Goal: Task Accomplishment & Management: Manage account settings

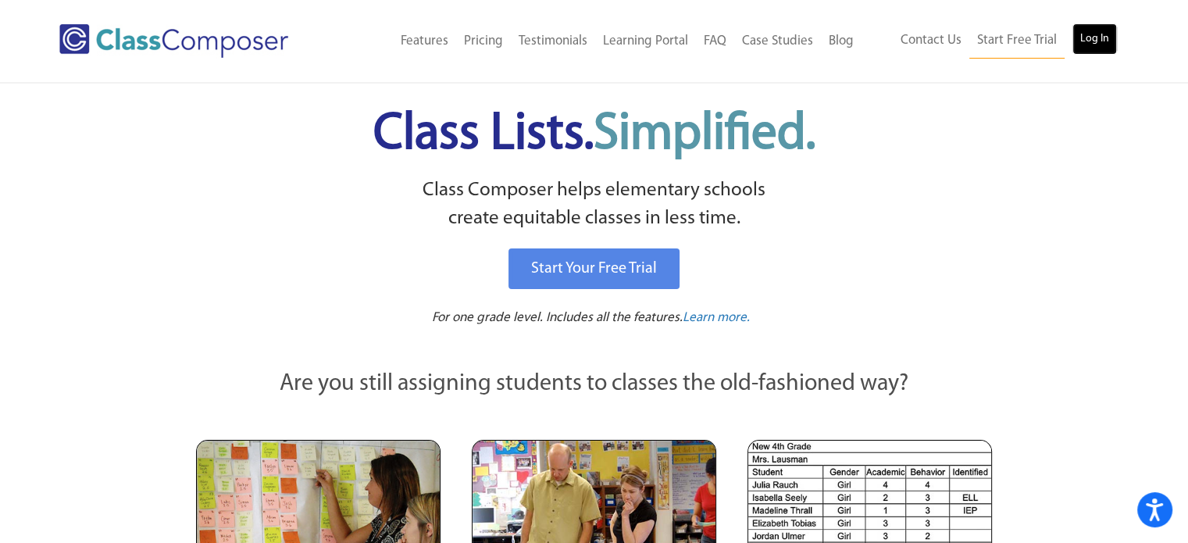
click at [1098, 40] on link "Log In" at bounding box center [1094, 38] width 45 height 31
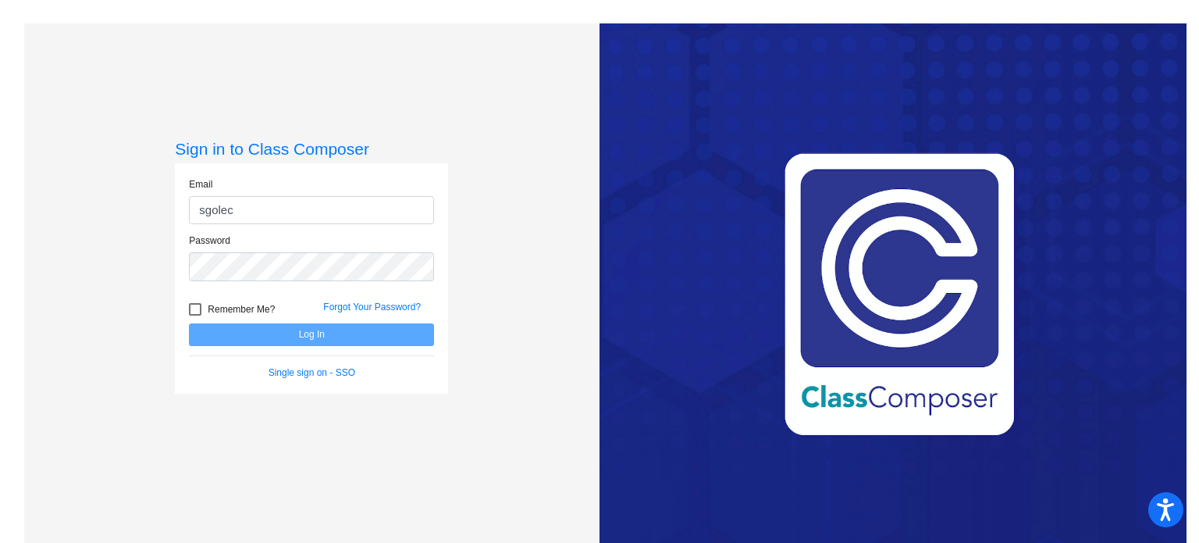
type input "[EMAIL_ADDRESS][DOMAIN_NAME]"
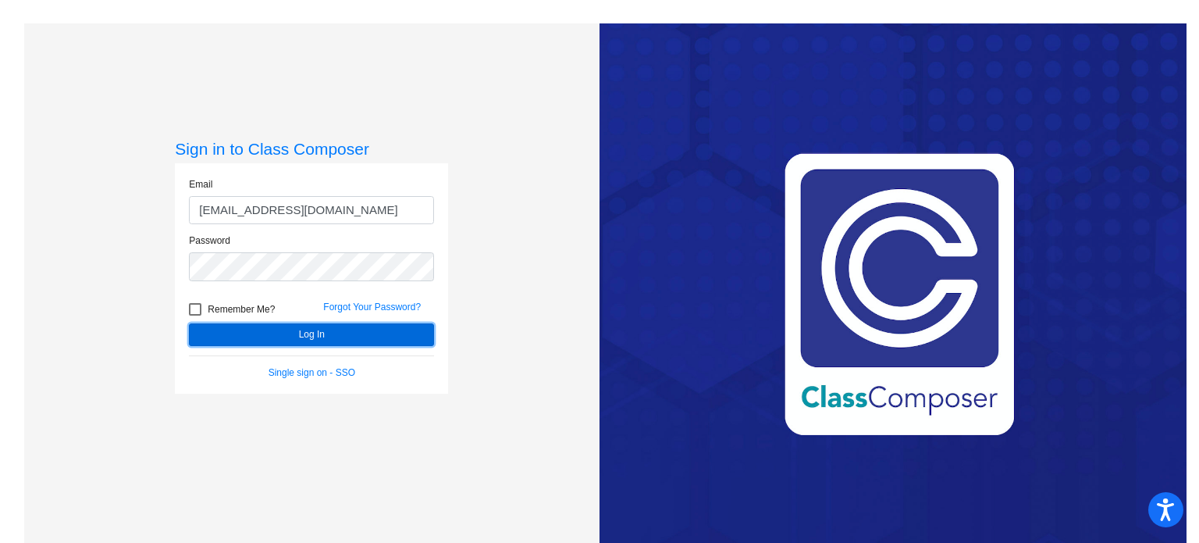
click at [294, 333] on button "Log In" at bounding box center [311, 334] width 245 height 23
click at [308, 331] on button "Log In" at bounding box center [311, 334] width 245 height 23
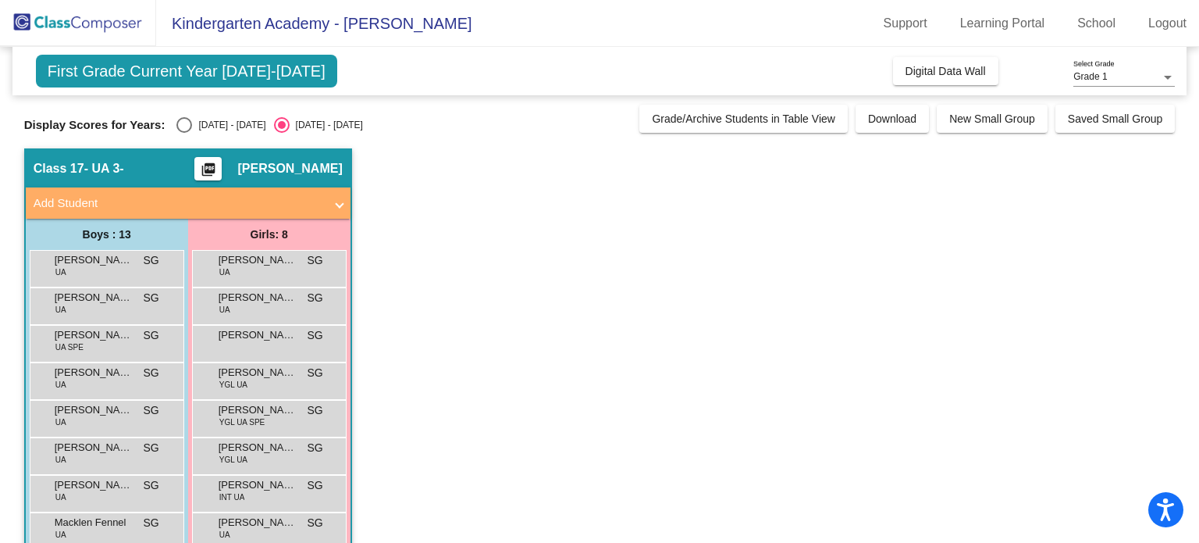
click at [278, 123] on div "Select an option" at bounding box center [282, 125] width 8 height 8
click at [281, 133] on input "[DATE] - [DATE]" at bounding box center [281, 133] width 1 height 1
click at [183, 122] on div "Select an option" at bounding box center [184, 125] width 16 height 16
click at [184, 133] on input "[DATE] - [DATE]" at bounding box center [184, 133] width 1 height 1
radio input "true"
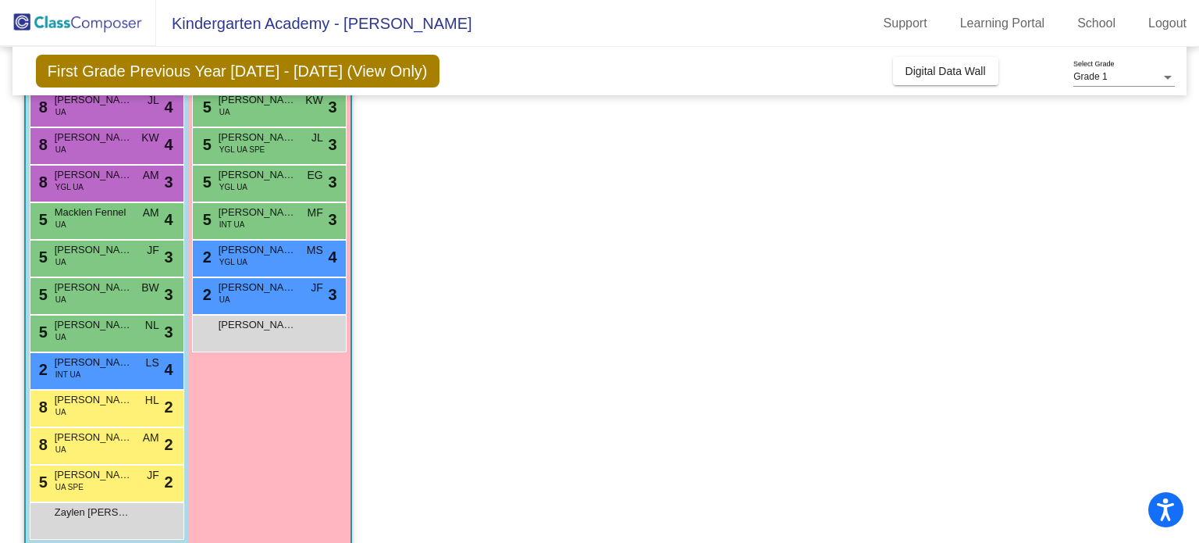
scroll to position [200, 0]
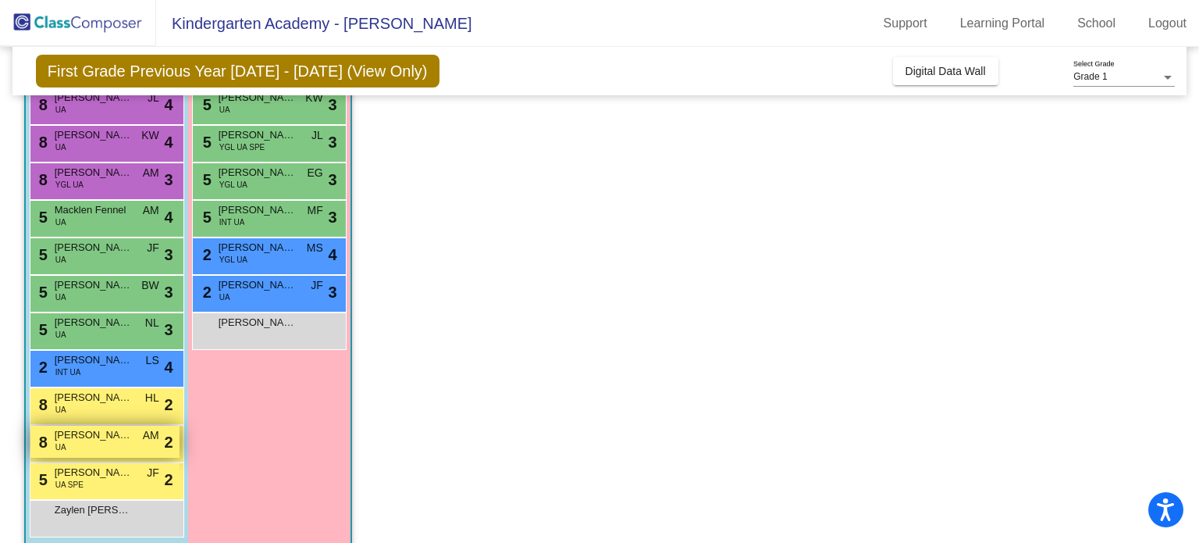
click at [112, 445] on div "8 [PERSON_NAME] UA AM lock do_not_disturb_alt 2" at bounding box center [104, 442] width 149 height 32
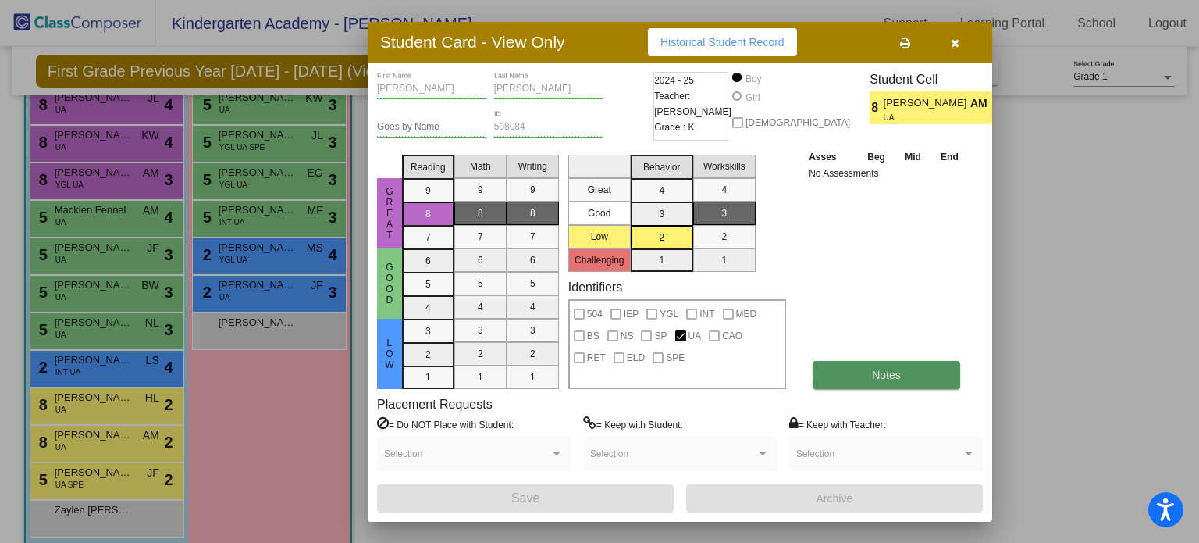
click at [903, 369] on button "Notes" at bounding box center [887, 375] width 148 height 28
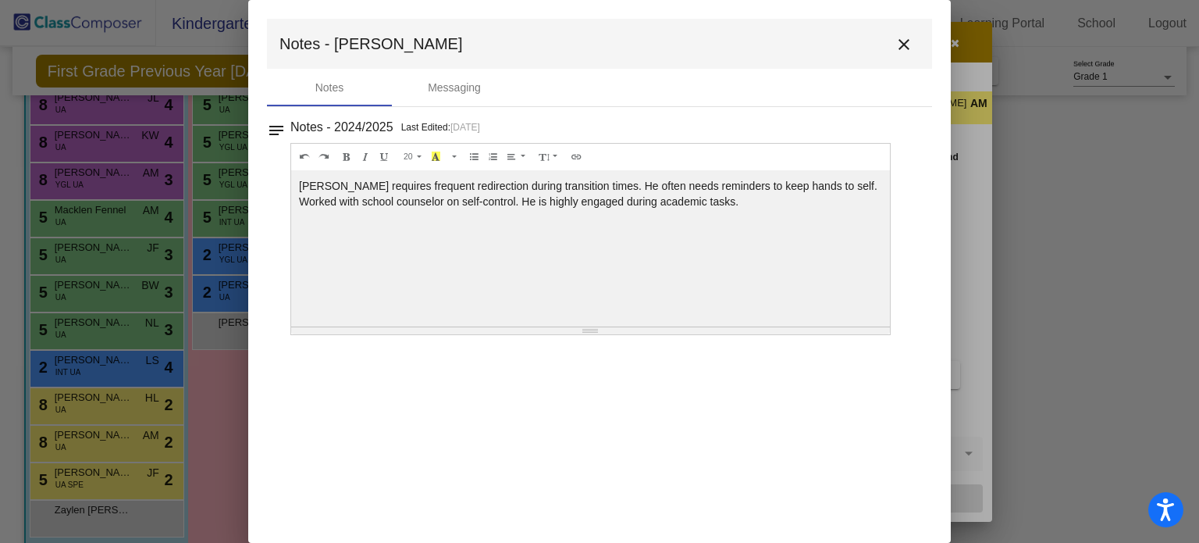
click at [903, 38] on mat-icon "close" at bounding box center [904, 44] width 19 height 19
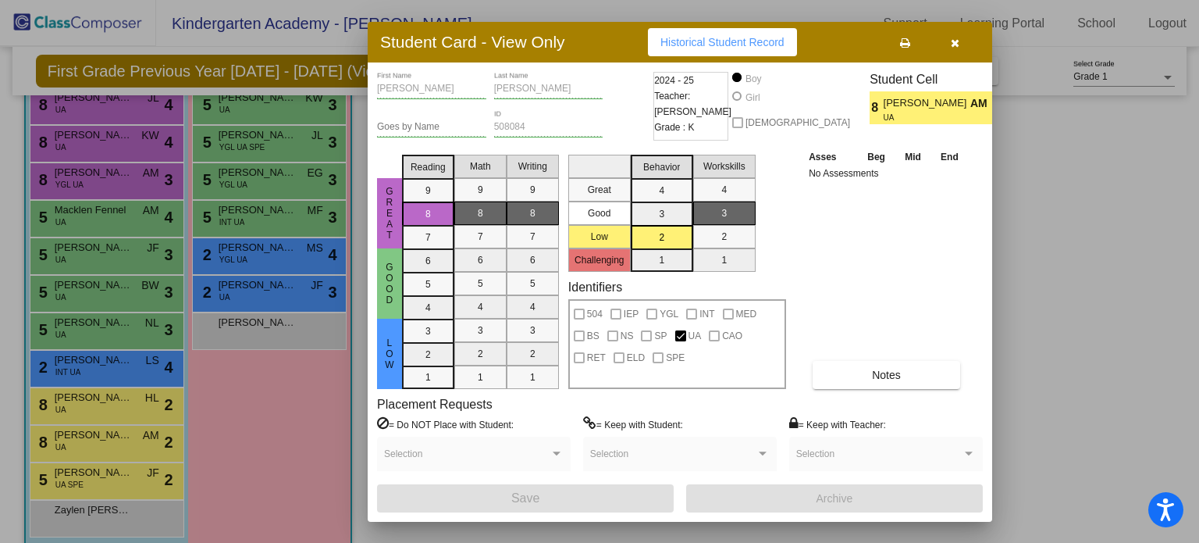
click at [267, 249] on div at bounding box center [599, 271] width 1199 height 543
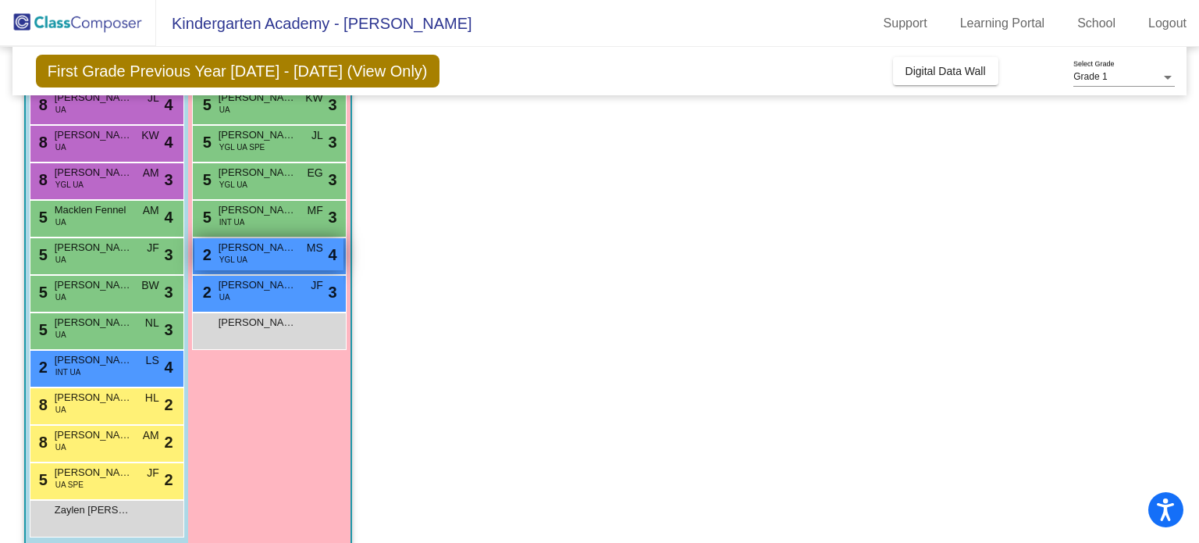
click at [256, 258] on div "2 [PERSON_NAME] YGL UA MS lock do_not_disturb_alt 4" at bounding box center [268, 254] width 149 height 32
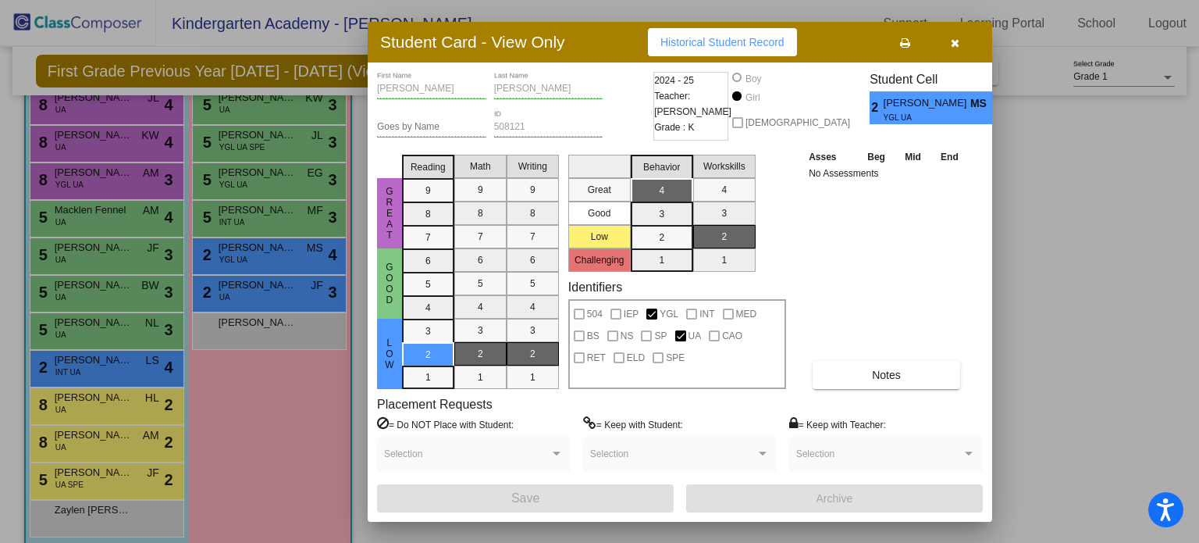
click at [73, 468] on div at bounding box center [599, 271] width 1199 height 543
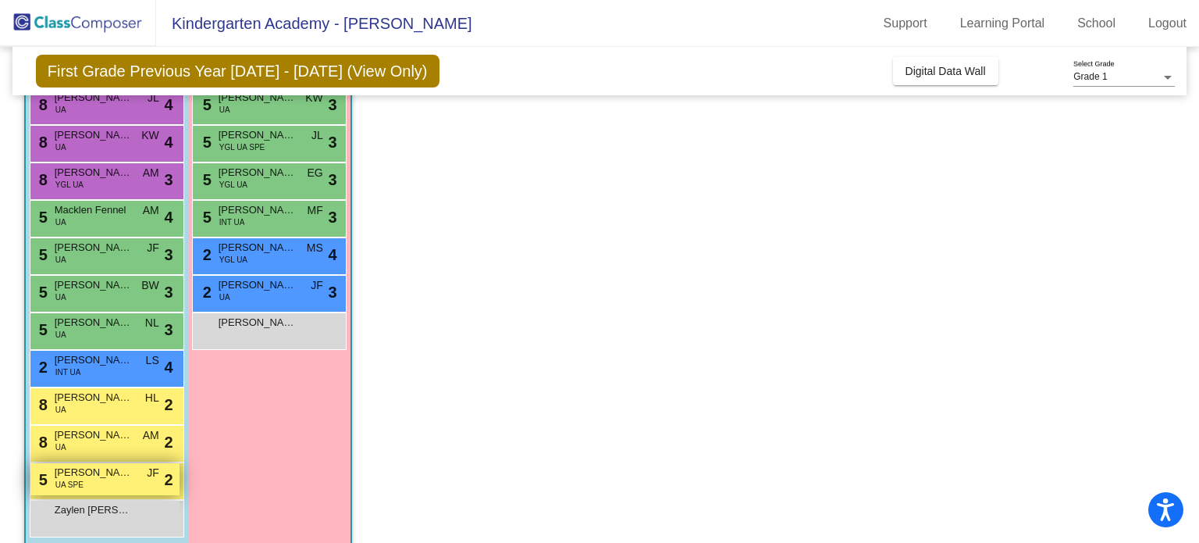
click at [108, 471] on span "[PERSON_NAME]" at bounding box center [94, 473] width 78 height 16
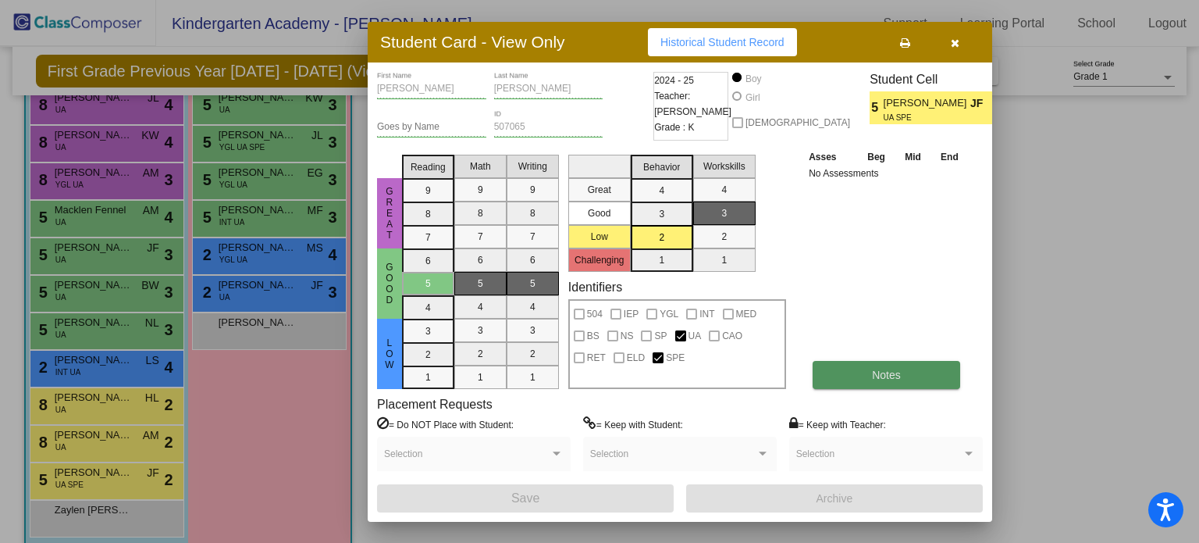
click at [836, 369] on button "Notes" at bounding box center [887, 375] width 148 height 28
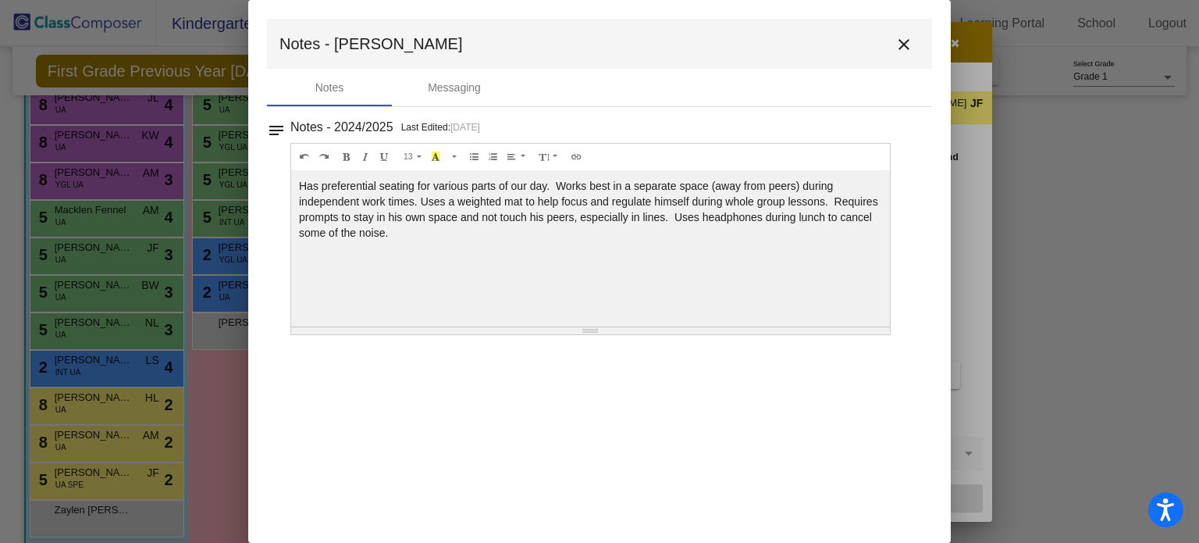
click at [905, 46] on mat-icon "close" at bounding box center [904, 44] width 19 height 19
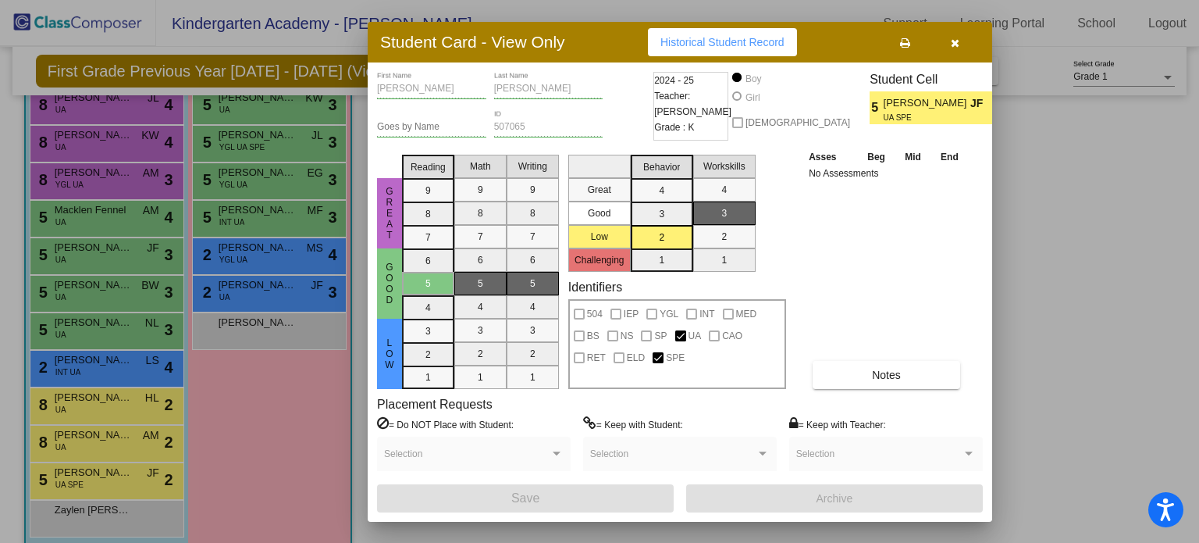
click at [955, 41] on icon "button" at bounding box center [955, 42] width 9 height 11
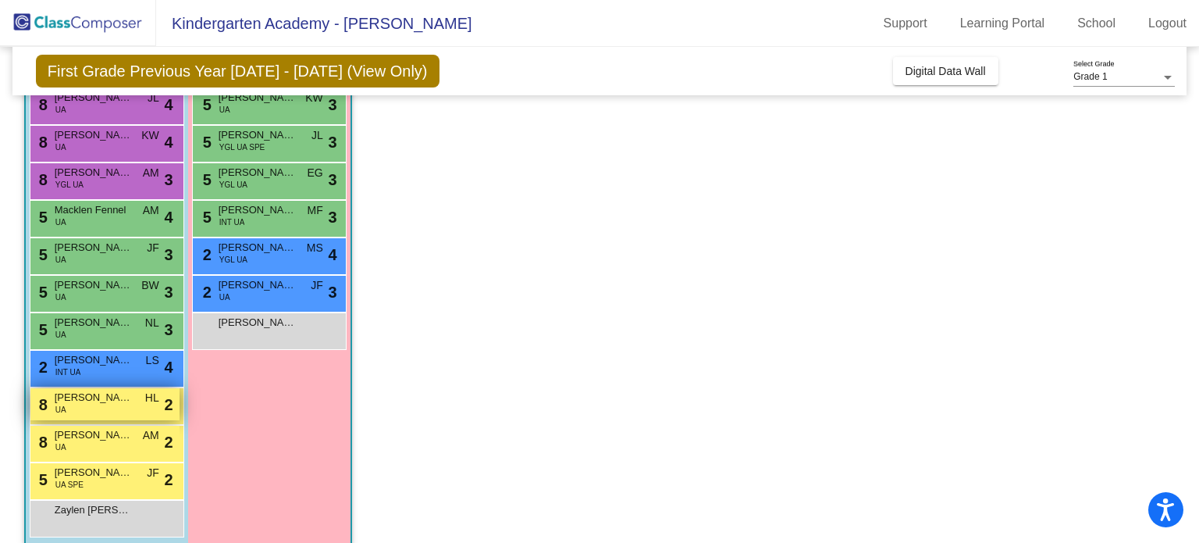
click at [69, 395] on span "[PERSON_NAME]" at bounding box center [94, 398] width 78 height 16
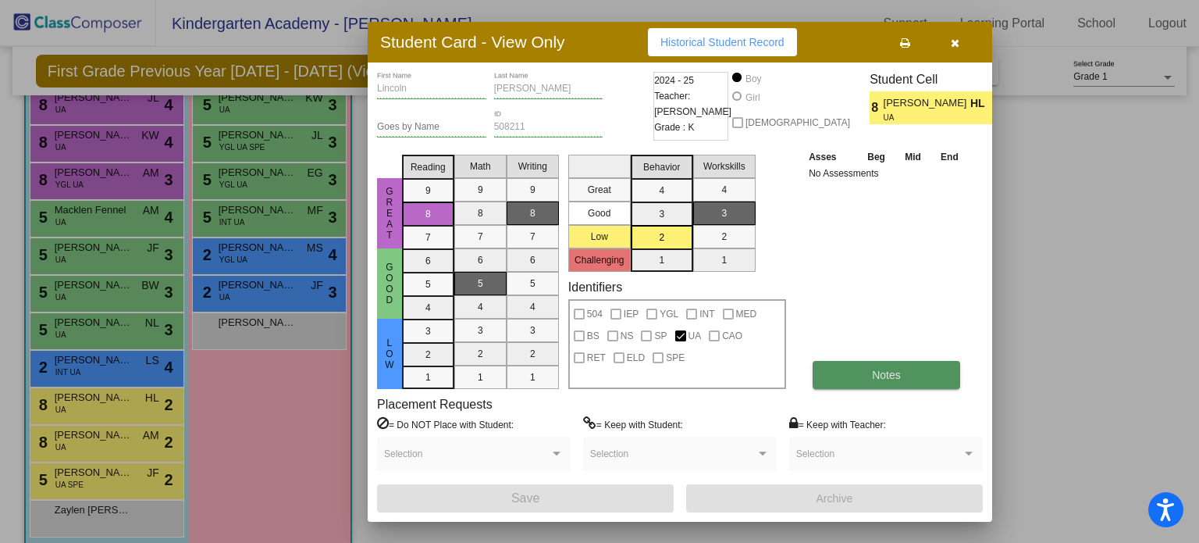
click at [853, 385] on button "Notes" at bounding box center [887, 375] width 148 height 28
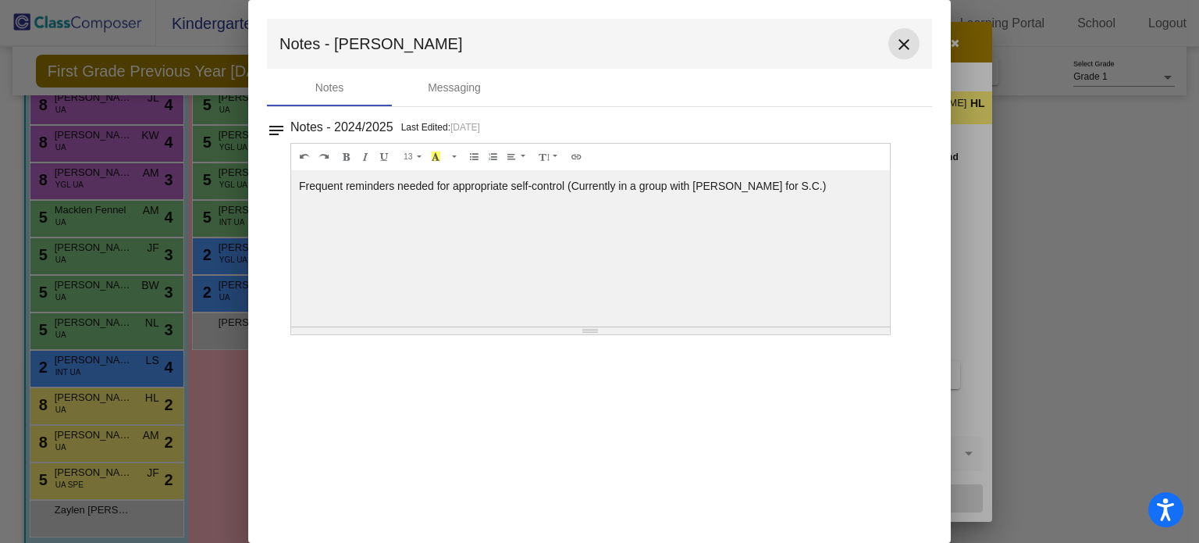
click at [907, 41] on mat-icon "close" at bounding box center [904, 44] width 19 height 19
